Goal: Task Accomplishment & Management: Manage account settings

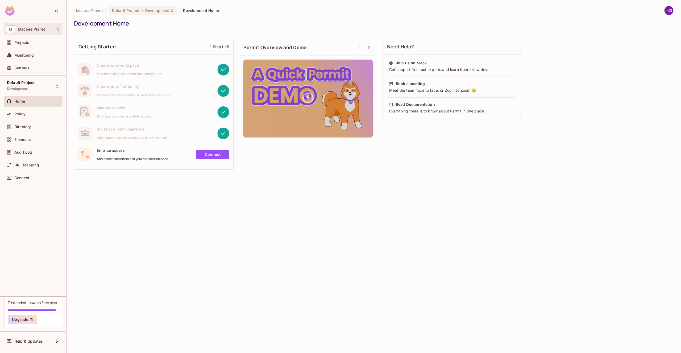
click at [50, 30] on div "M Macbee Planet" at bounding box center [33, 29] width 55 height 8
click at [102, 186] on div at bounding box center [340, 176] width 681 height 353
click at [36, 44] on div "Projects" at bounding box center [37, 42] width 46 height 4
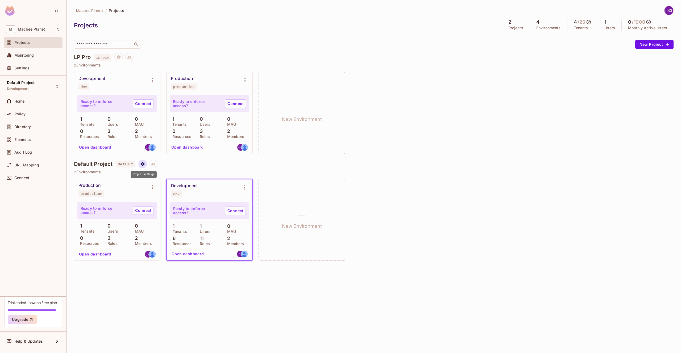
click at [144, 164] on icon "Project settings" at bounding box center [143, 164] width 4 height 4
click at [163, 196] on div "Delete Project" at bounding box center [171, 195] width 26 height 5
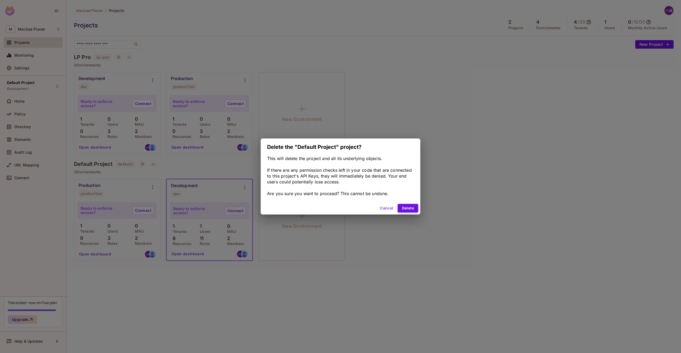
click at [406, 212] on button "Delete" at bounding box center [408, 208] width 20 height 9
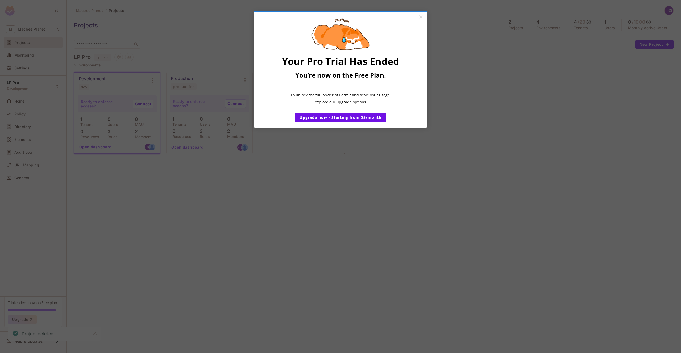
click at [320, 222] on appcues "× Your Pro Trial Has Ended You’re now on the Free Plan. ​ To unlock the full po…" at bounding box center [340, 176] width 681 height 353
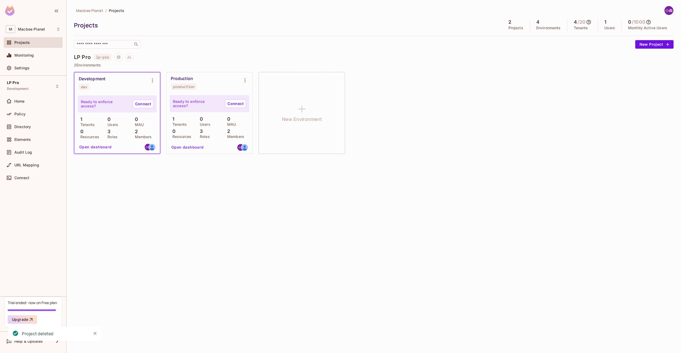
click at [523, 119] on div "Development dev Ready to enforce access? Connect 1 Tenants 0 Users 0 MAU 0 Reso…" at bounding box center [374, 113] width 600 height 82
click at [581, 24] on h5 "/ 20" at bounding box center [582, 21] width 8 height 5
drag, startPoint x: 433, startPoint y: 124, endPoint x: 342, endPoint y: 183, distance: 108.6
click at [431, 125] on div "Development dev Ready to enforce access? Connect 1 Tenants 0 Users 0 MAU 0 Reso…" at bounding box center [374, 113] width 600 height 82
click at [121, 271] on div "Macbee Planet / Projects Projects 1 Projects 2 Environments 4 / 20 Tenants 0 Us…" at bounding box center [374, 176] width 615 height 353
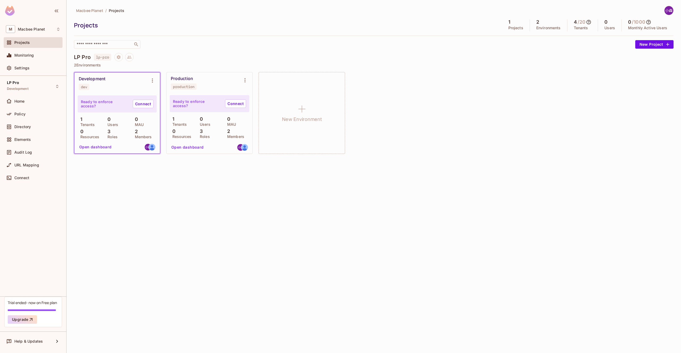
click at [119, 82] on div "Development dev" at bounding box center [113, 83] width 68 height 14
click at [102, 80] on div "Development" at bounding box center [92, 78] width 27 height 5
